Goal: Communication & Community: Ask a question

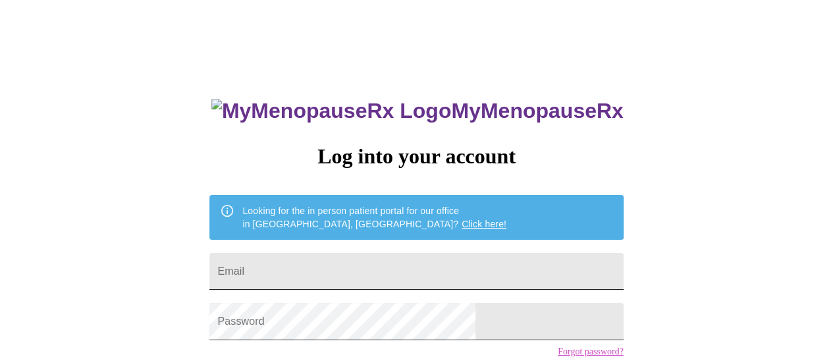
click at [387, 253] on input "Email" at bounding box center [416, 271] width 414 height 37
type input "[EMAIL_ADDRESS][DOMAIN_NAME]"
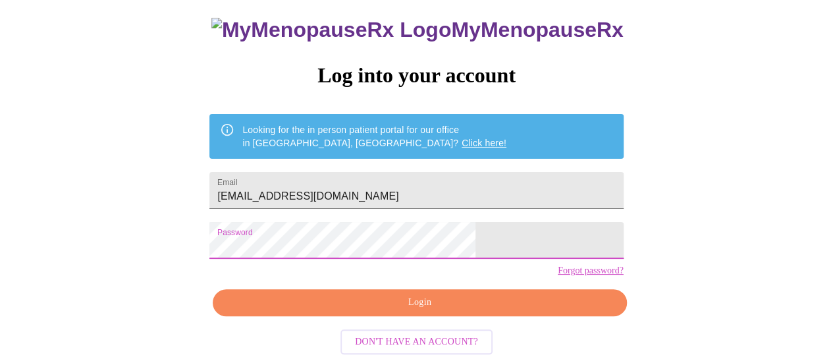
scroll to position [101, 0]
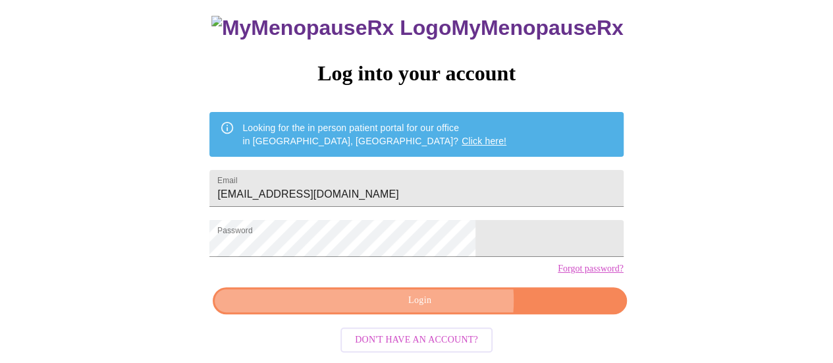
click at [437, 305] on span "Login" at bounding box center [419, 300] width 383 height 16
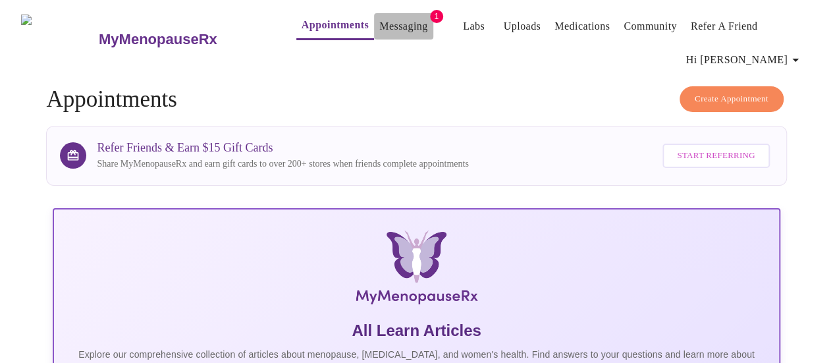
click at [388, 22] on link "Messaging" at bounding box center [403, 26] width 48 height 18
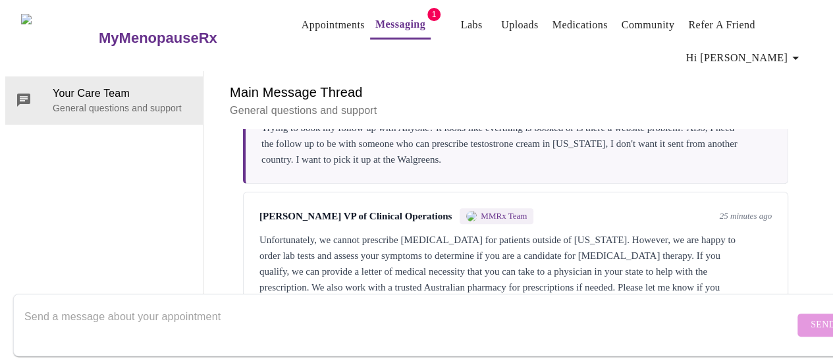
scroll to position [557, 0]
drag, startPoint x: 705, startPoint y: 0, endPoint x: 466, endPoint y: 52, distance: 244.0
click at [466, 71] on div "Main Message Thread General questions and support" at bounding box center [515, 100] width 593 height 58
